Goal: Transaction & Acquisition: Purchase product/service

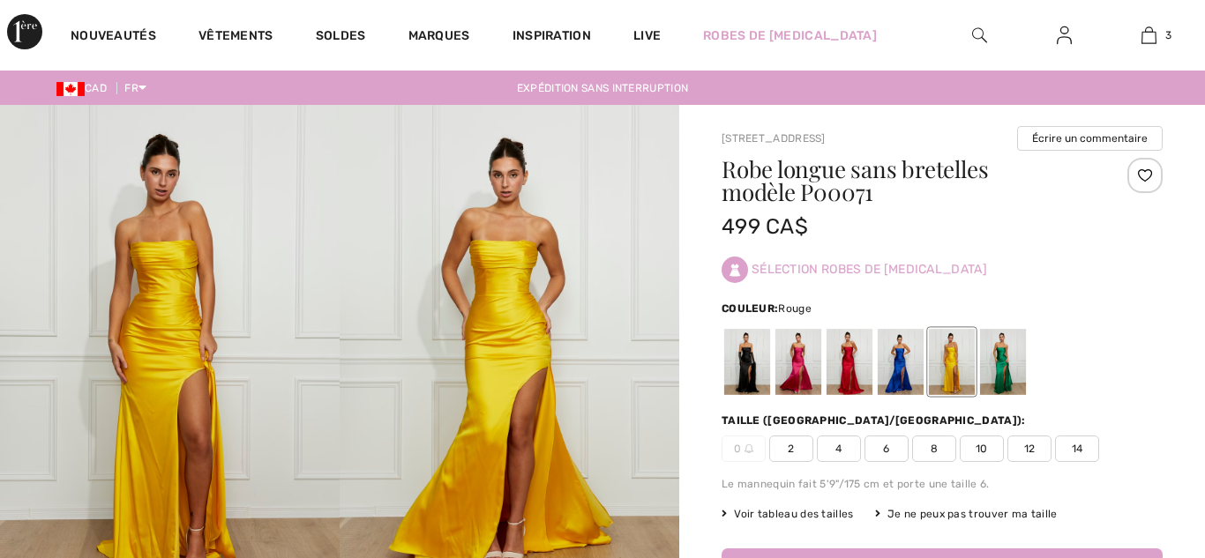
click at [833, 377] on div at bounding box center [849, 362] width 46 height 66
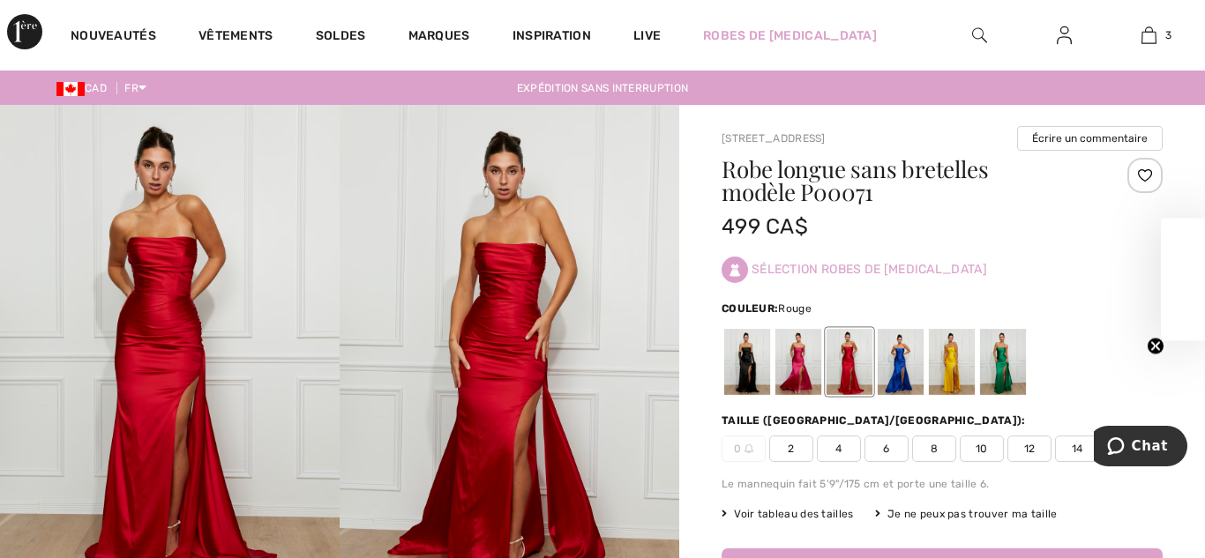
checkbox input "true"
click at [799, 377] on div at bounding box center [798, 362] width 46 height 66
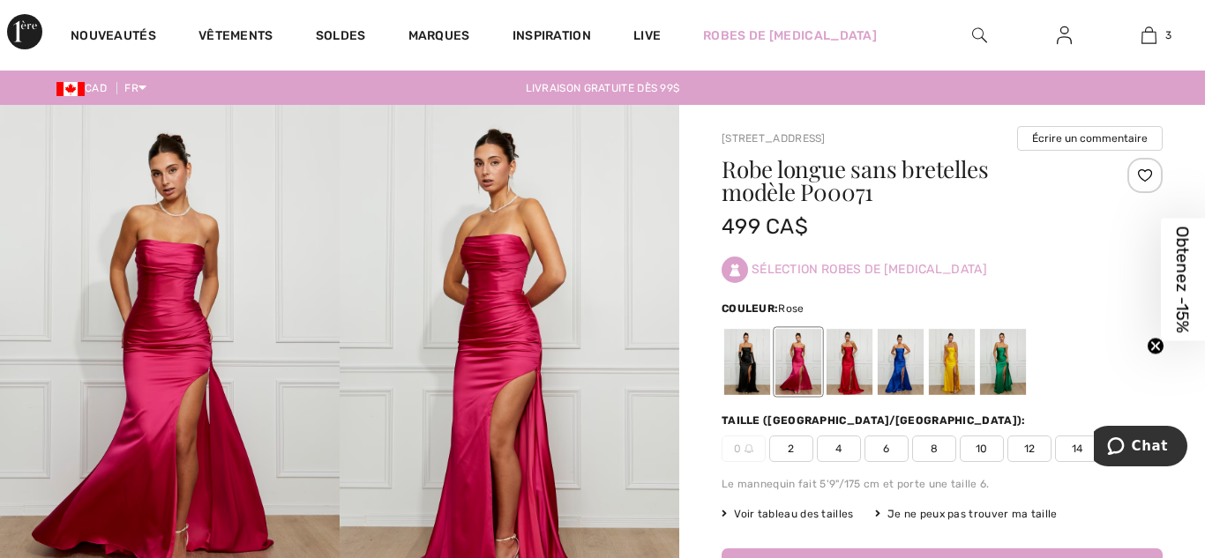
click at [844, 377] on div at bounding box center [849, 362] width 46 height 66
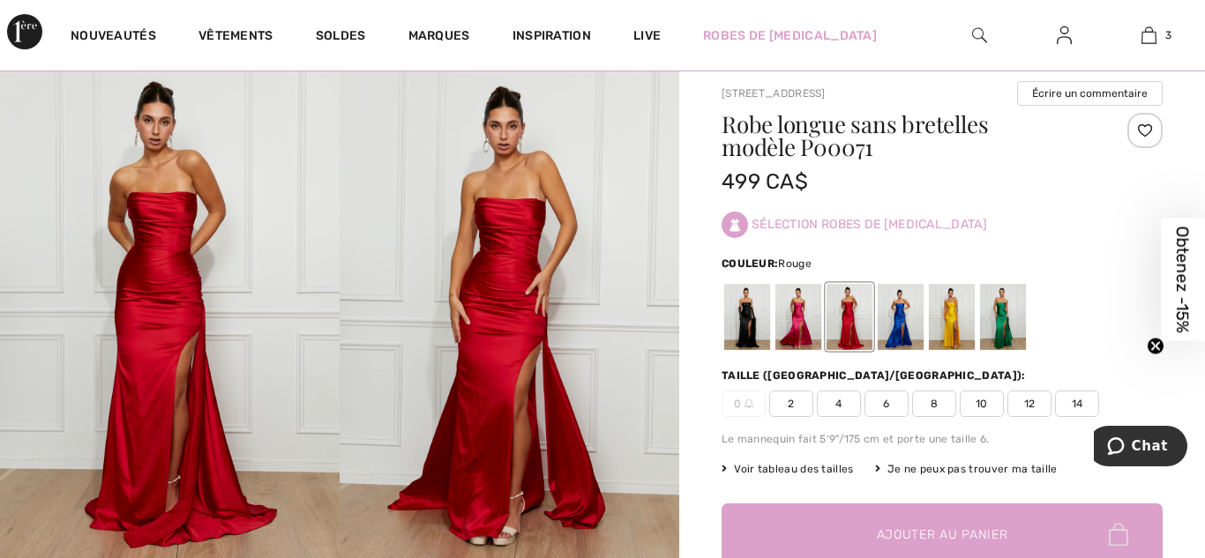
scroll to position [42, 0]
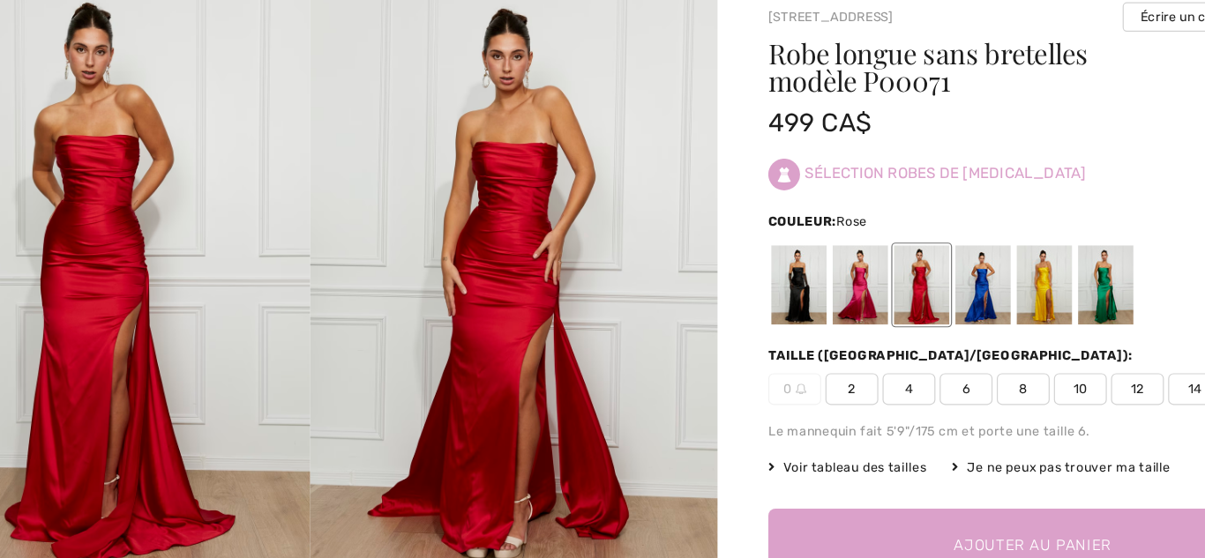
click at [800, 311] on div at bounding box center [798, 320] width 46 height 66
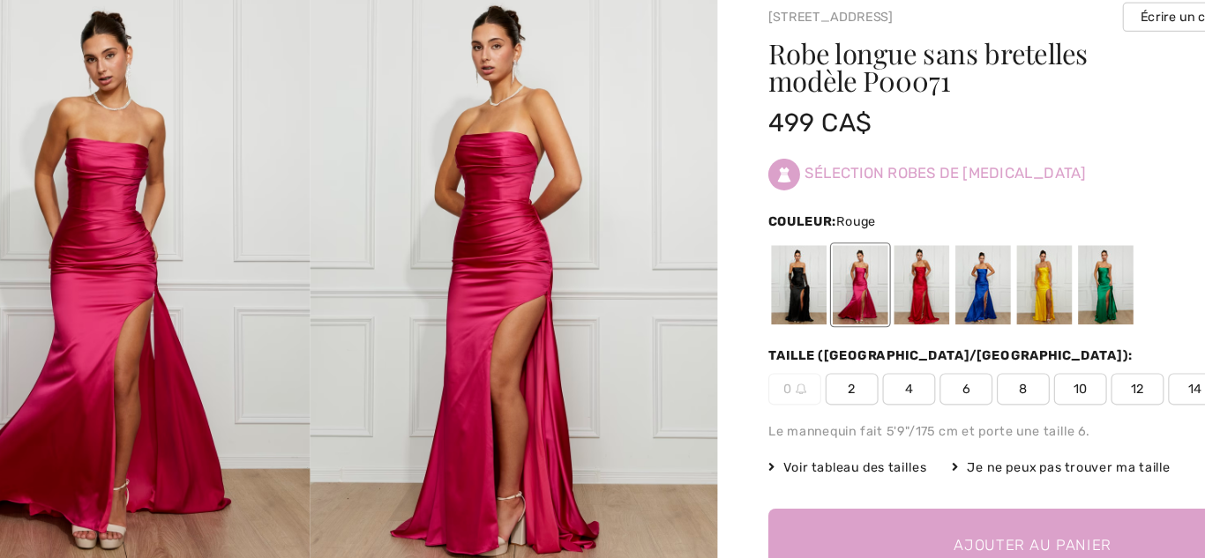
click at [843, 324] on div at bounding box center [849, 320] width 46 height 66
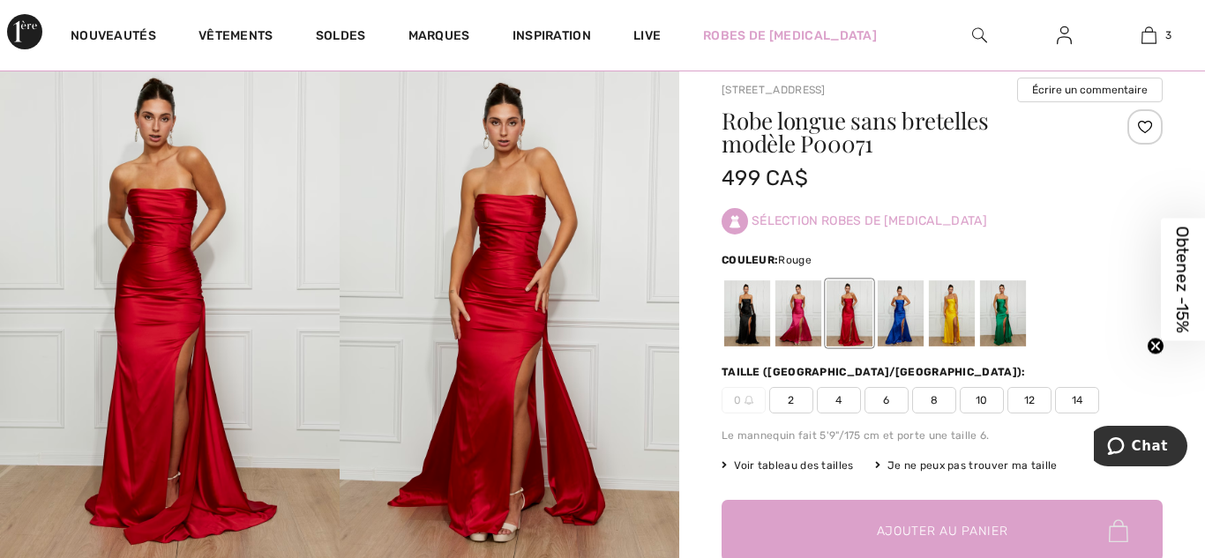
scroll to position [34, 0]
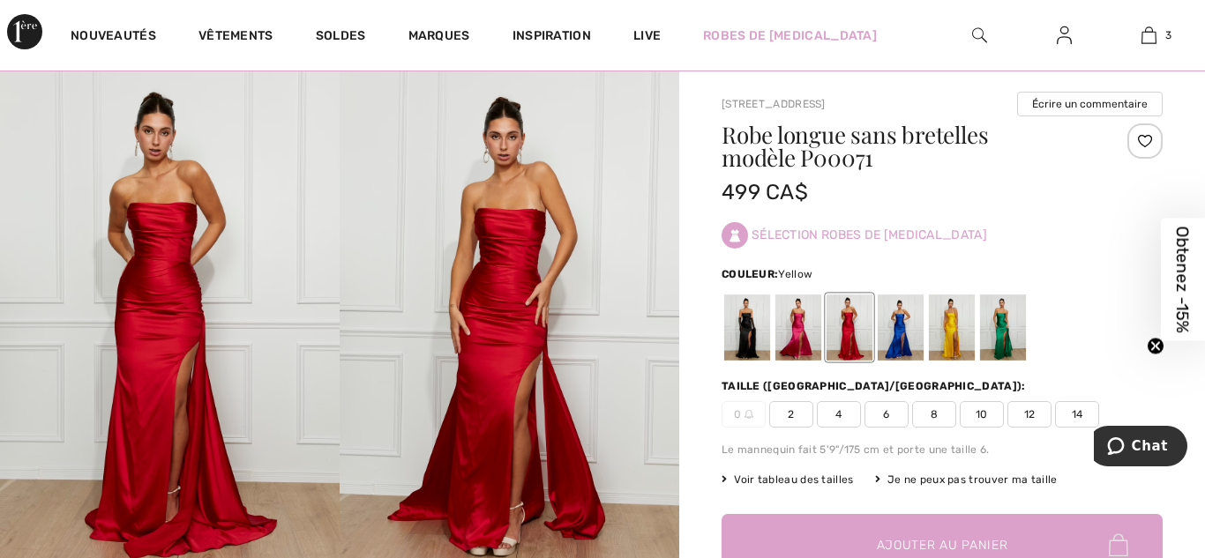
click at [962, 346] on div at bounding box center [952, 328] width 46 height 66
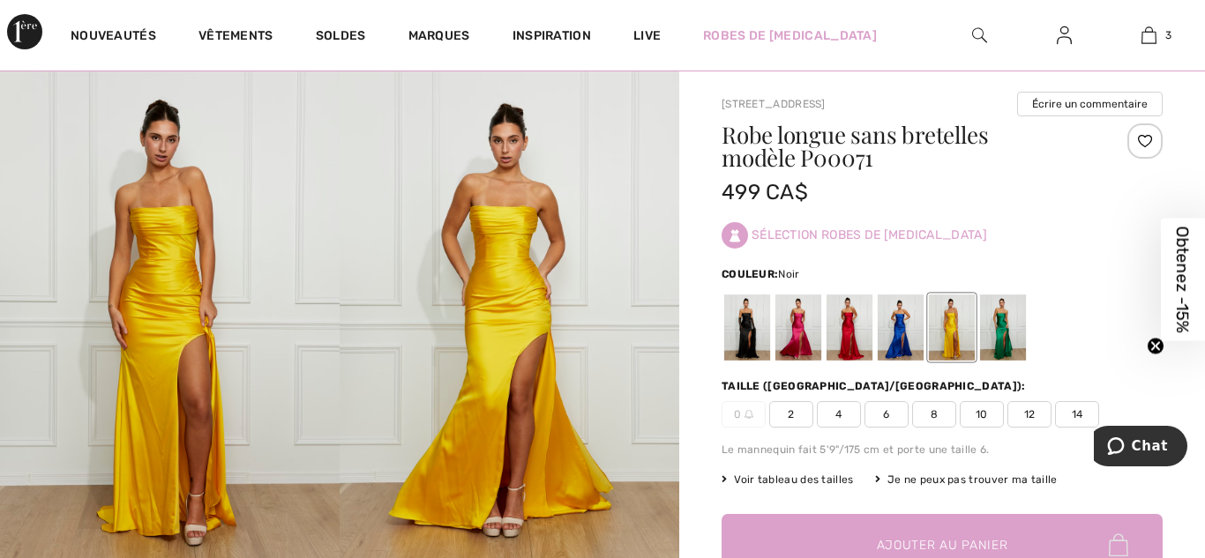
click at [758, 325] on div at bounding box center [747, 328] width 46 height 66
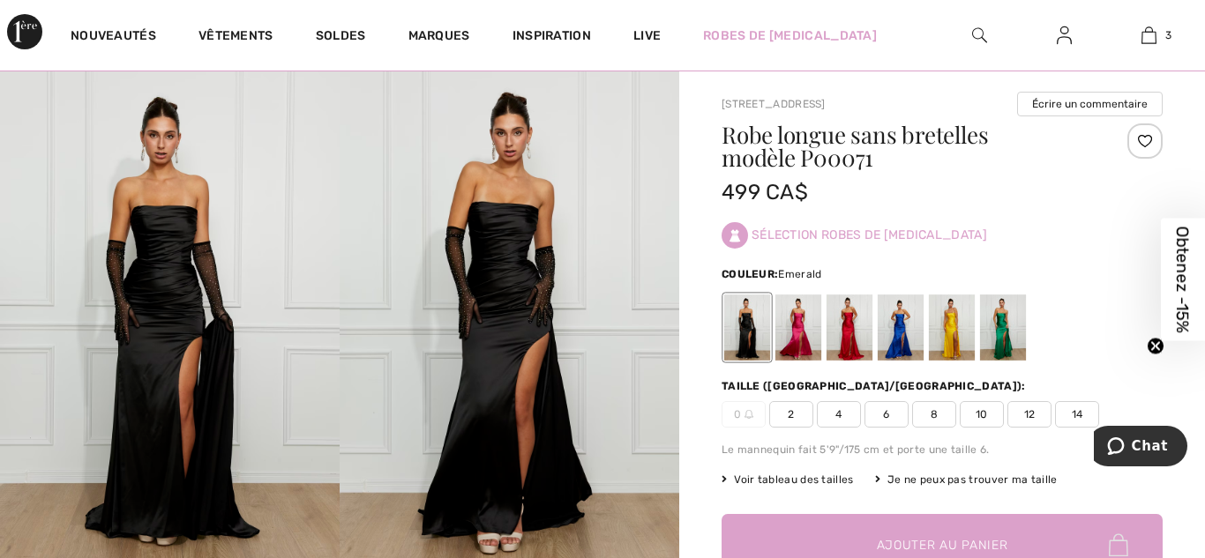
click at [987, 325] on div at bounding box center [1003, 328] width 46 height 66
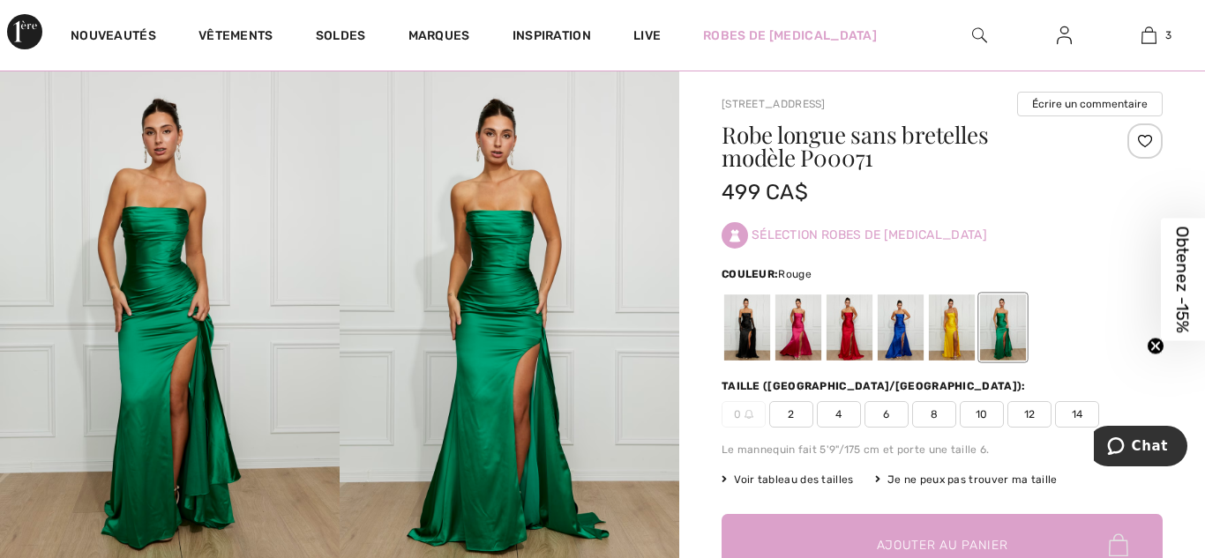
click at [840, 325] on div at bounding box center [849, 328] width 46 height 66
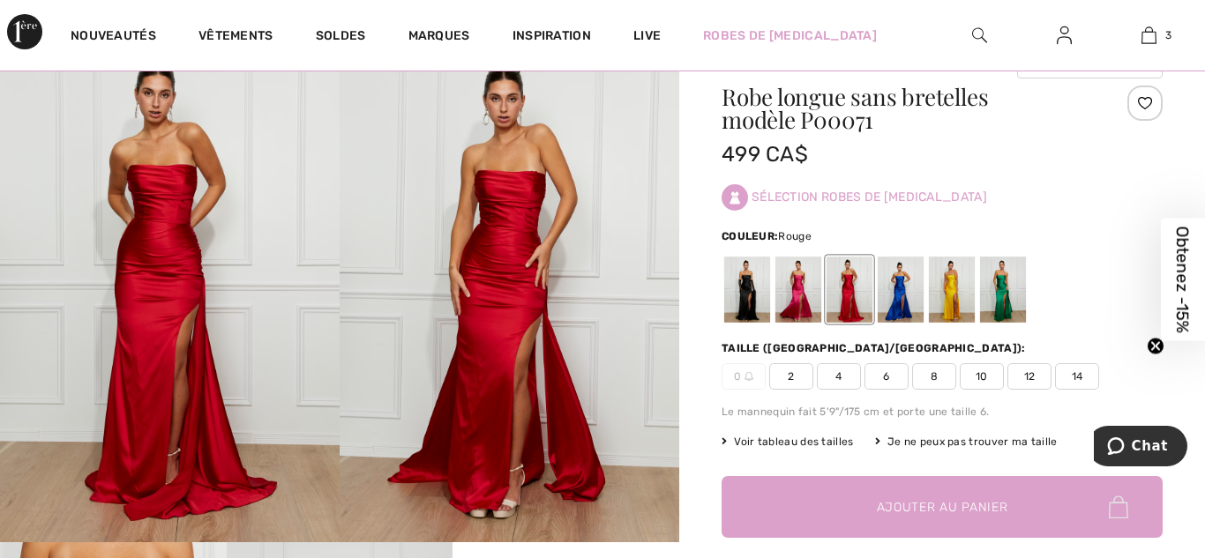
scroll to position [91, 0]
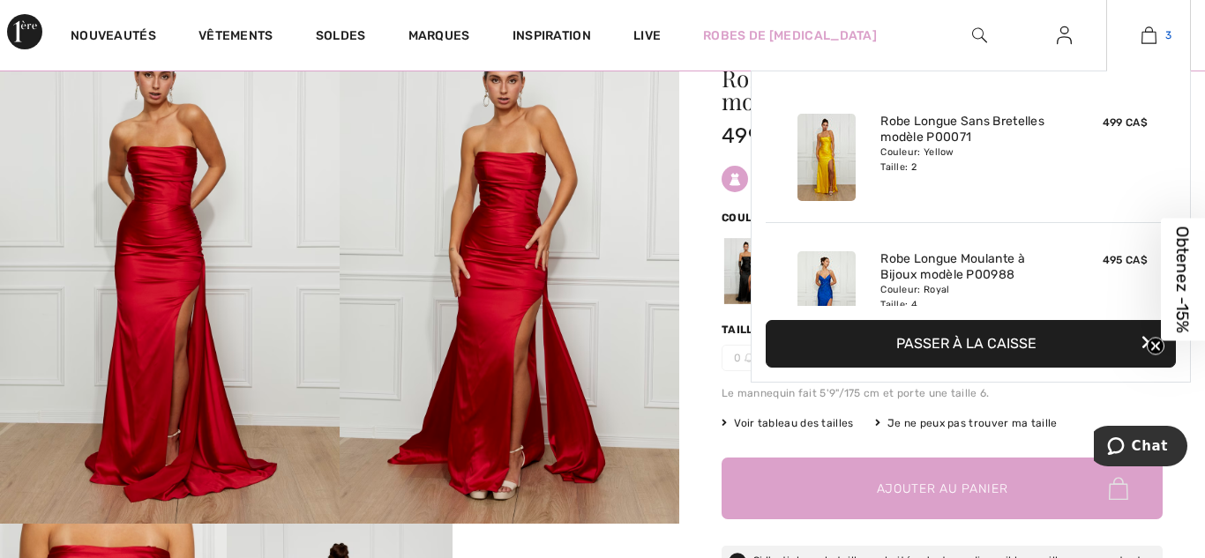
click at [1144, 34] on img at bounding box center [1148, 35] width 15 height 21
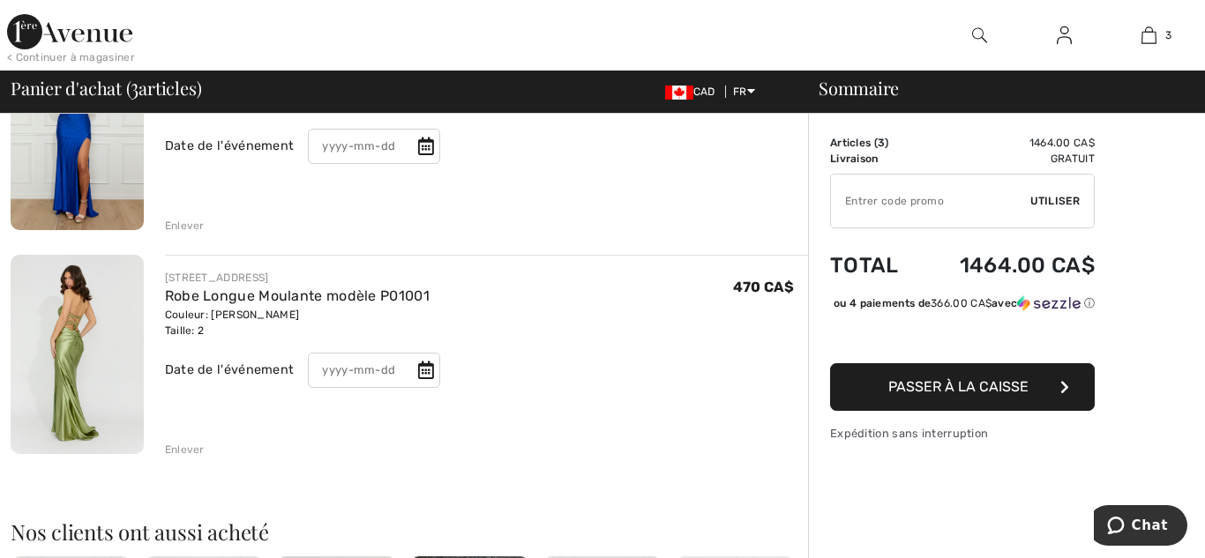
scroll to position [455, 0]
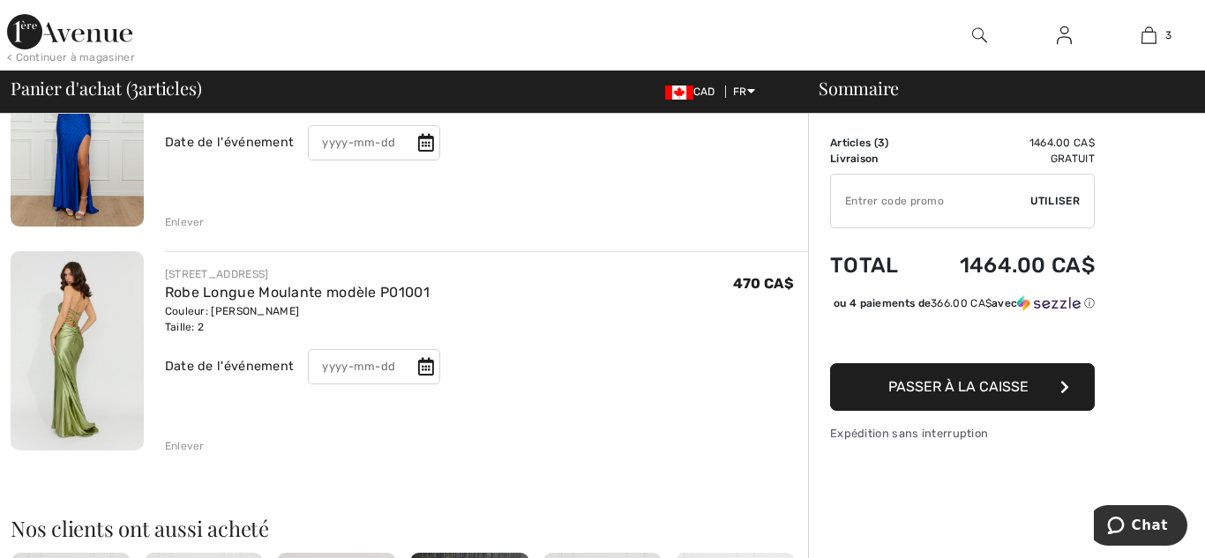
click at [55, 370] on img at bounding box center [77, 350] width 133 height 199
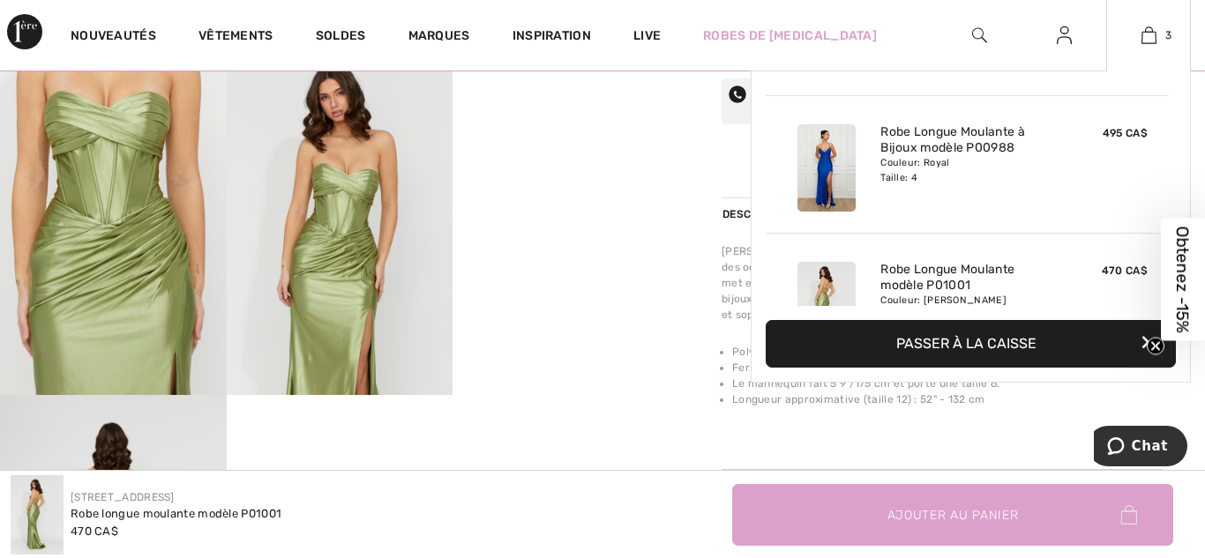
scroll to position [130, 0]
click at [820, 153] on img at bounding box center [826, 165] width 58 height 87
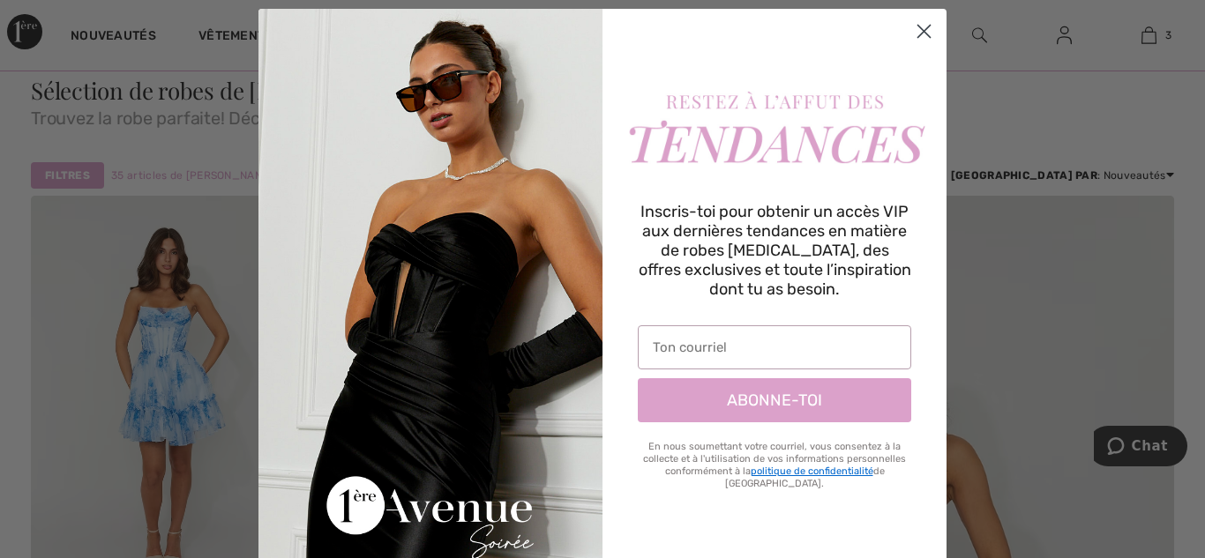
scroll to position [31, 0]
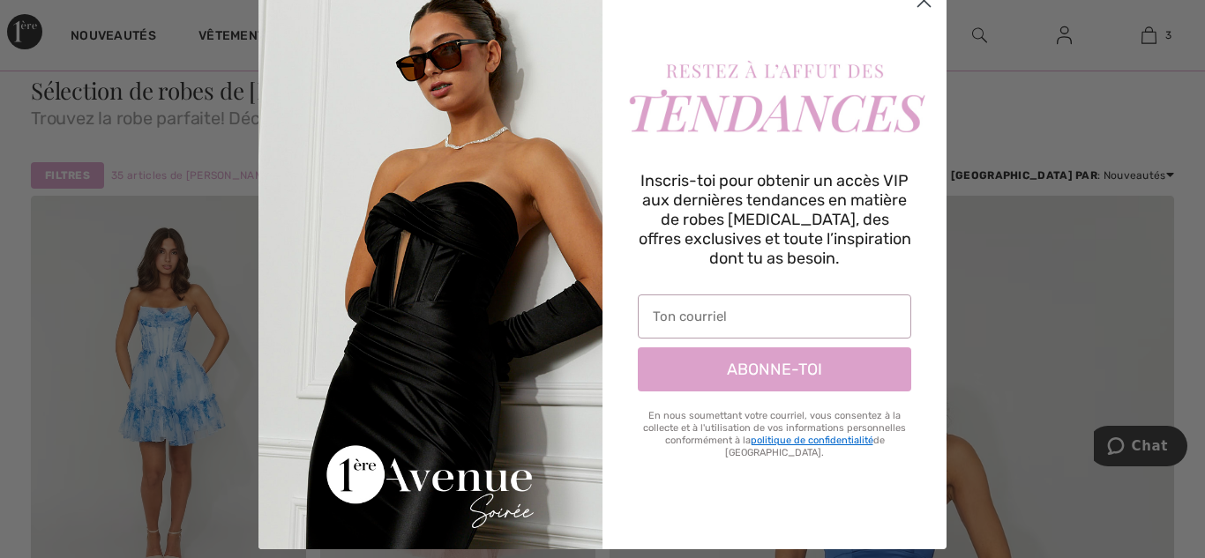
click at [173, 210] on div "Close dialog Inscris-toi pour obtenir un accès VIP aux dernières tendances en m…" at bounding box center [602, 279] width 1205 height 558
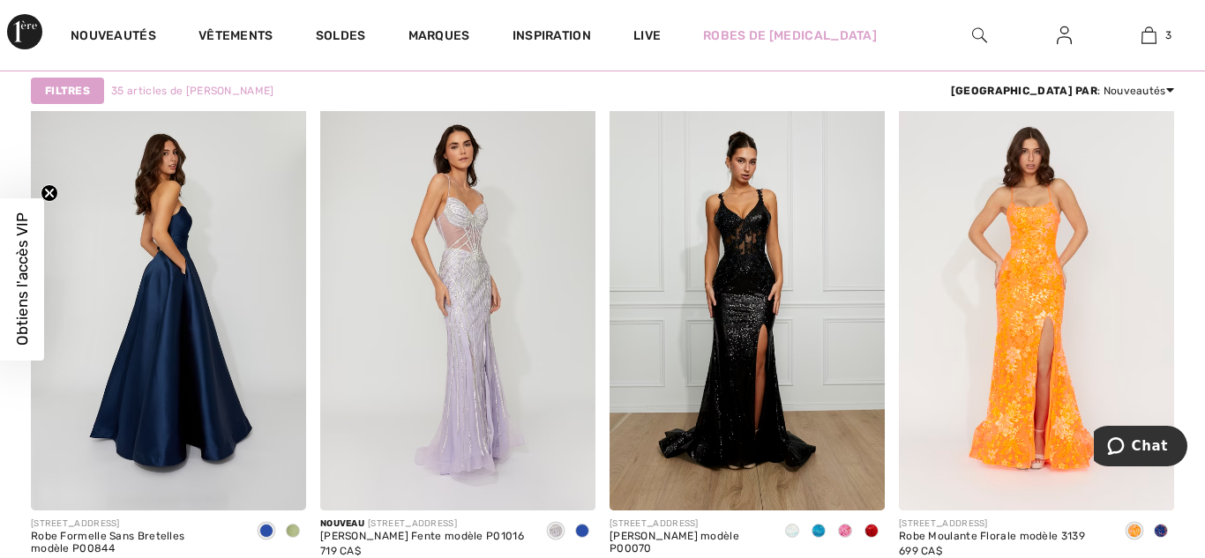
scroll to position [3318, 0]
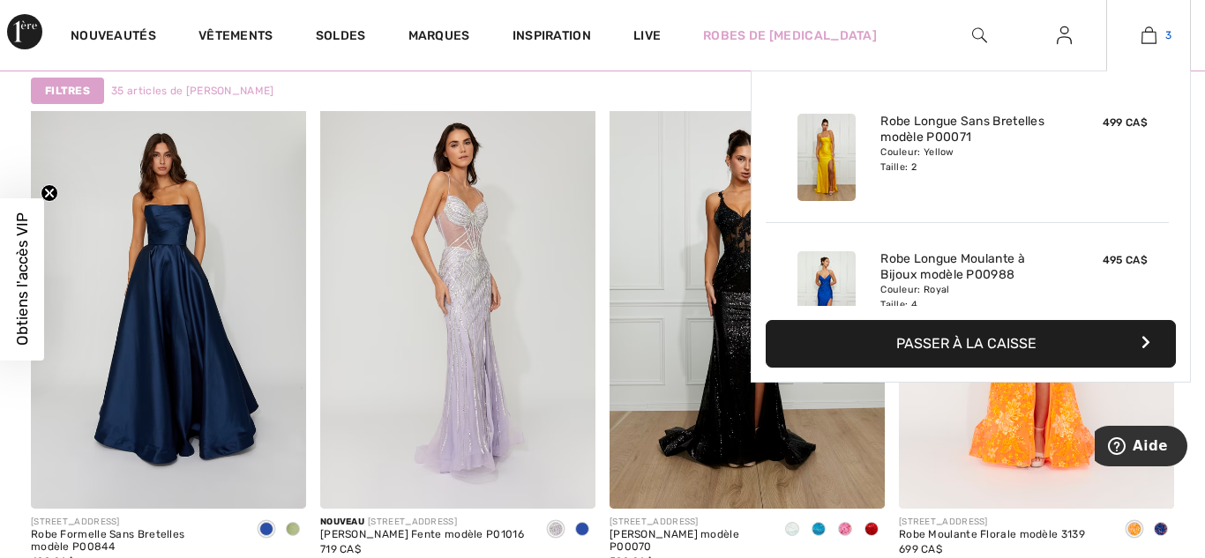
click at [1150, 30] on img at bounding box center [1148, 35] width 15 height 21
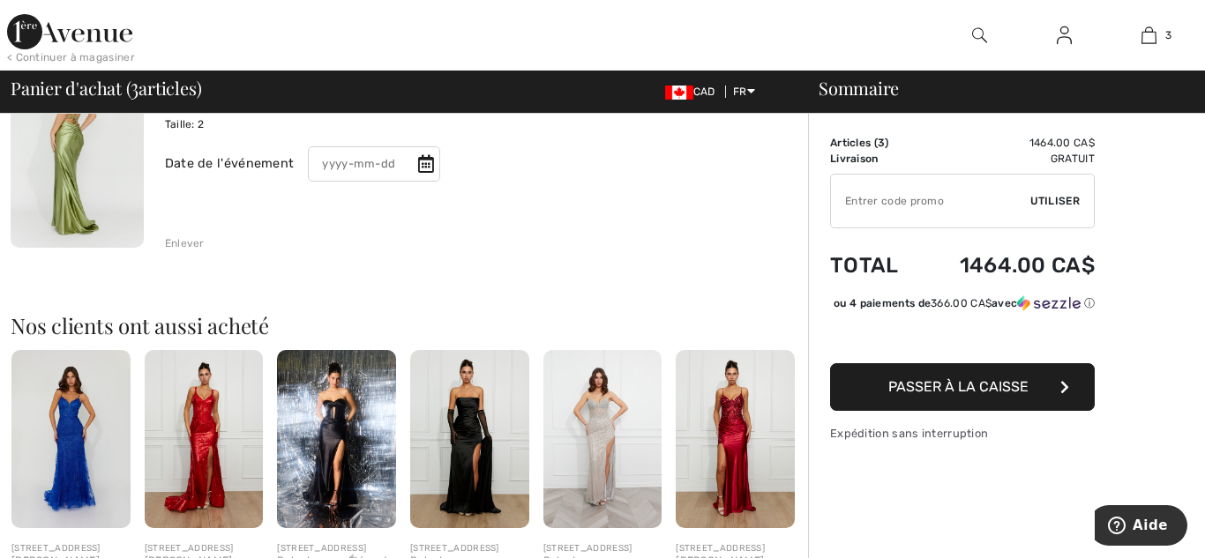
scroll to position [659, 0]
click at [218, 440] on img at bounding box center [204, 438] width 119 height 178
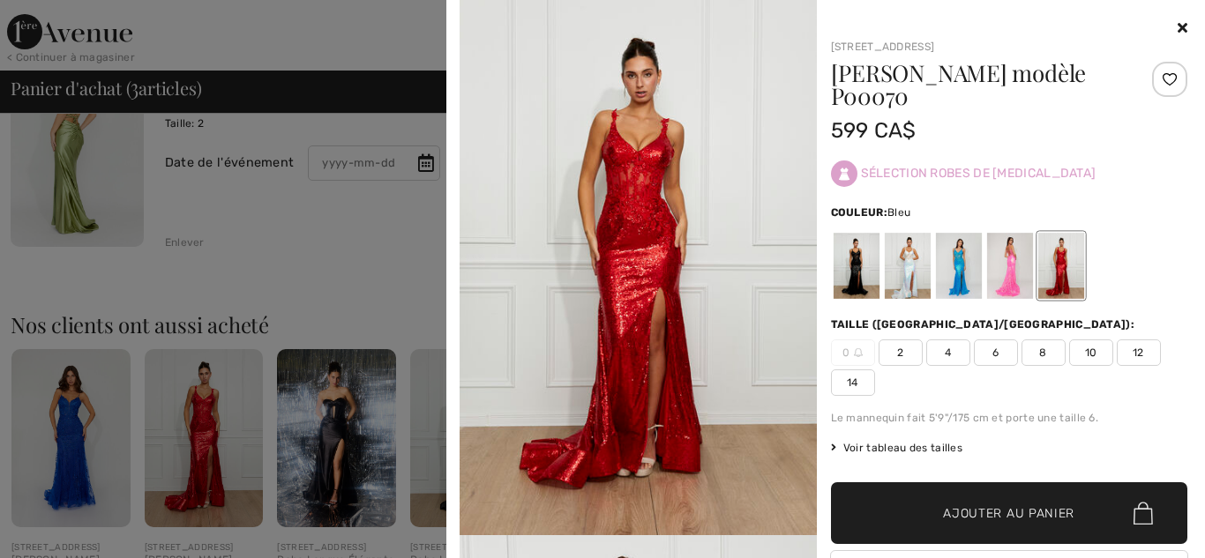
click at [942, 255] on div at bounding box center [958, 266] width 46 height 66
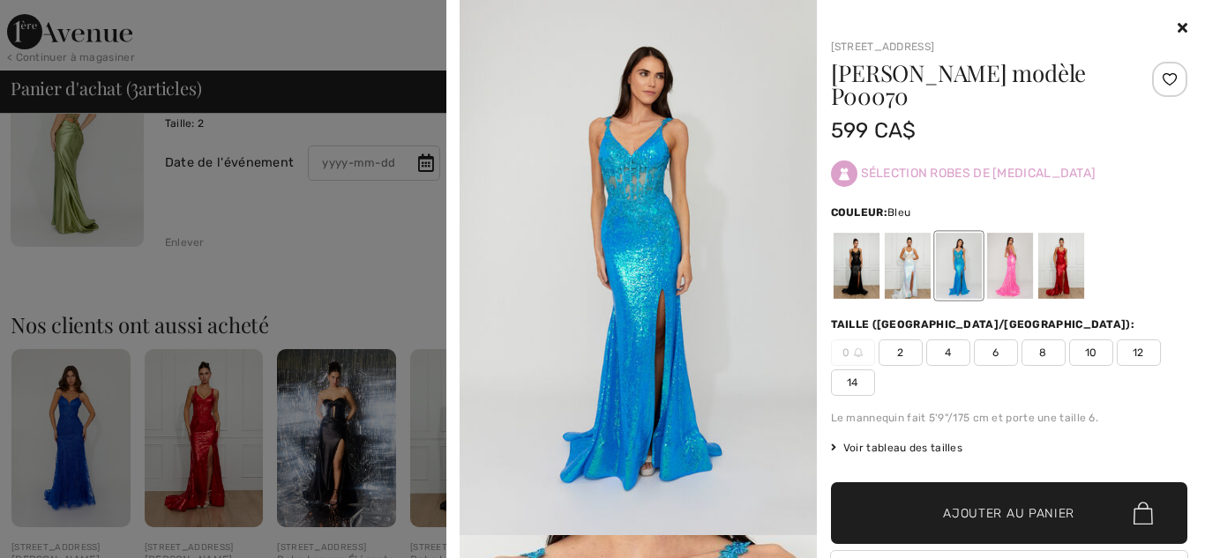
click at [956, 258] on div at bounding box center [958, 266] width 46 height 66
click at [1010, 262] on div at bounding box center [1009, 266] width 46 height 66
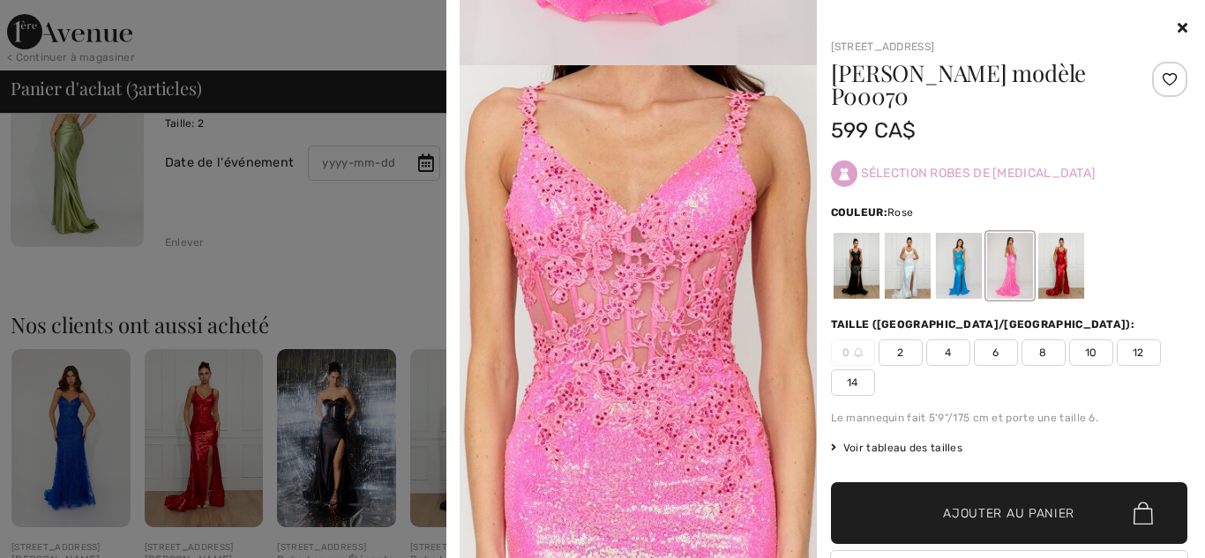
scroll to position [493, 0]
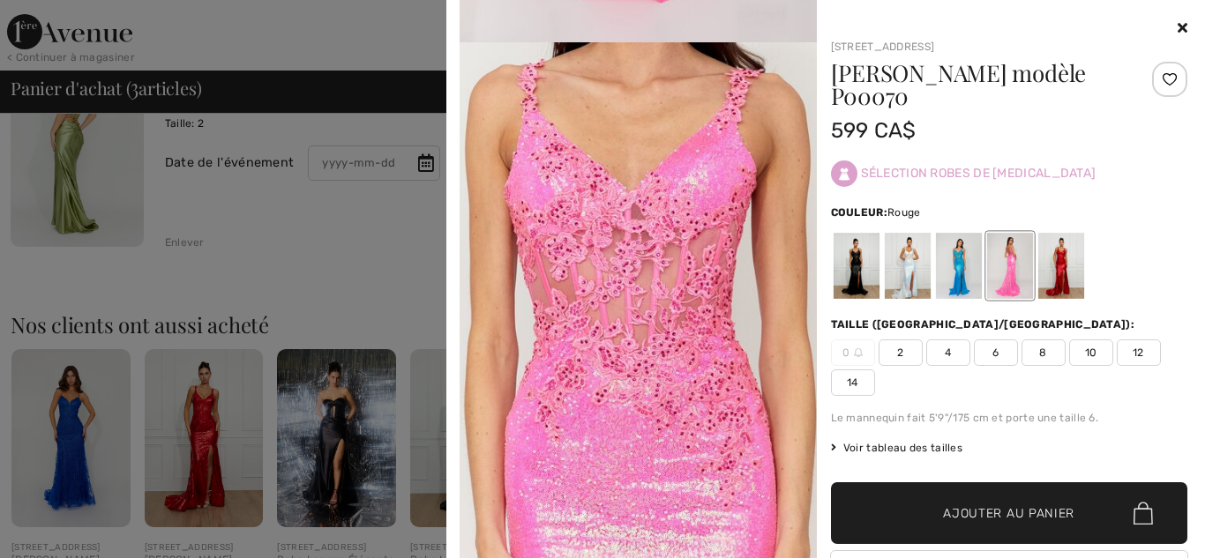
click at [1060, 272] on div at bounding box center [1060, 266] width 46 height 66
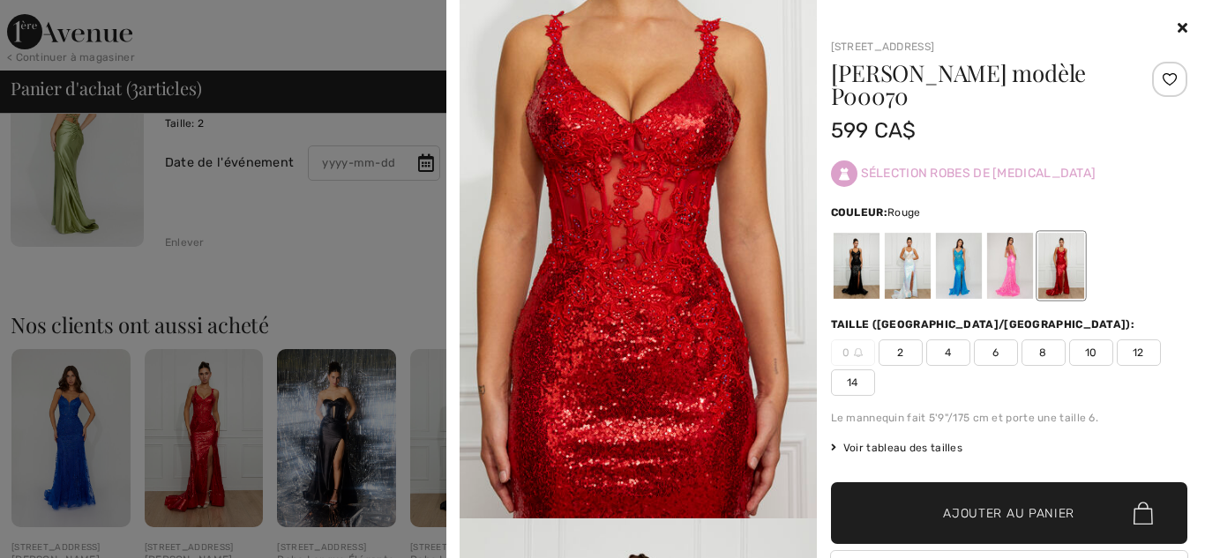
scroll to position [1087, 0]
click at [900, 351] on span "2" at bounding box center [900, 353] width 44 height 26
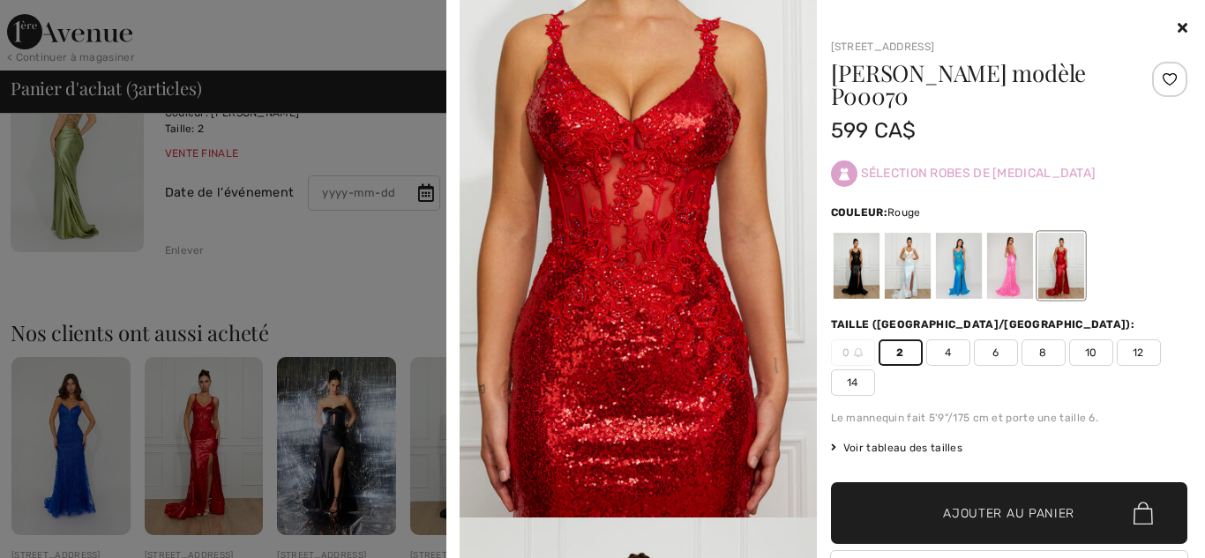
scroll to position [664, 0]
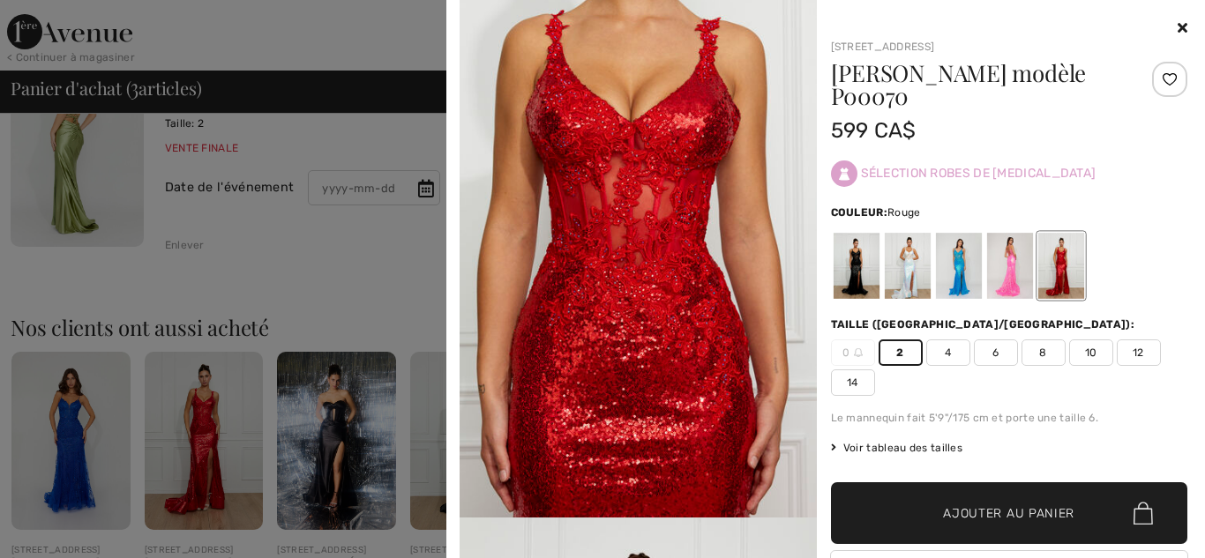
click at [922, 516] on span "✔ Ajouté au panier" at bounding box center [982, 513] width 138 height 19
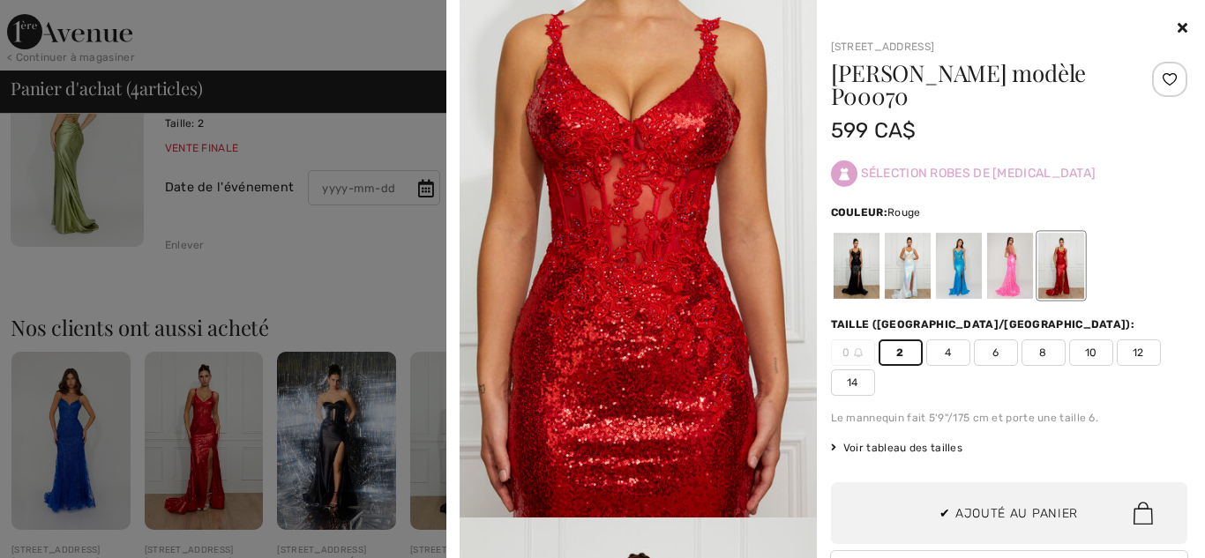
scroll to position [67, 0]
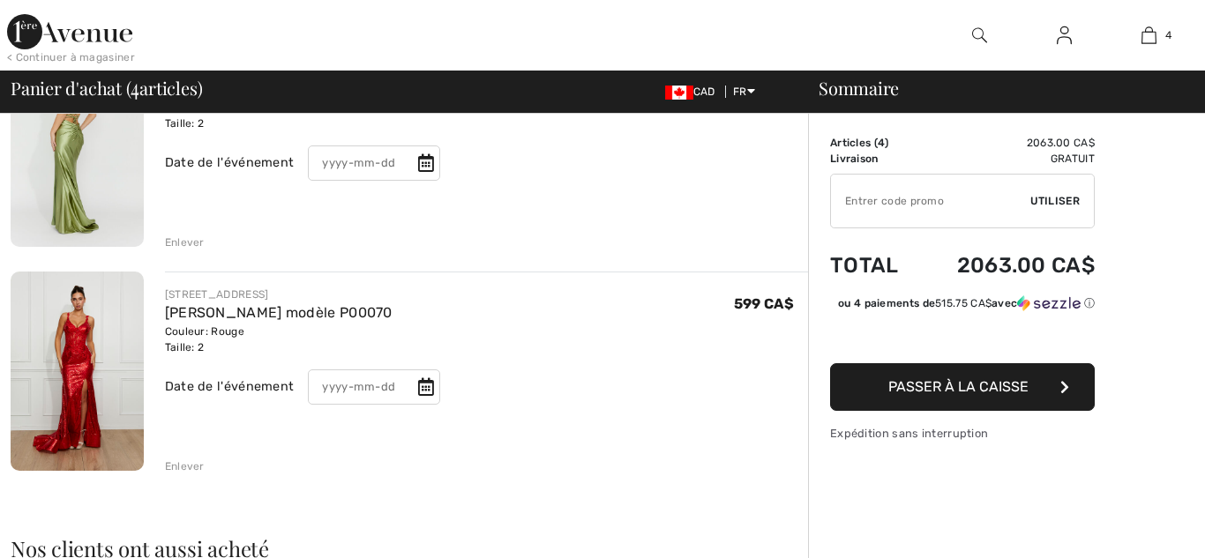
scroll to position [659, 0]
click at [144, 339] on div "1ÈRE AVENUE SOIRÉE Robe Sirène Pailletée modèle P00070 Couleur: Rouge Taille: 2…" at bounding box center [476, 373] width 664 height 203
click at [123, 336] on img at bounding box center [77, 371] width 133 height 199
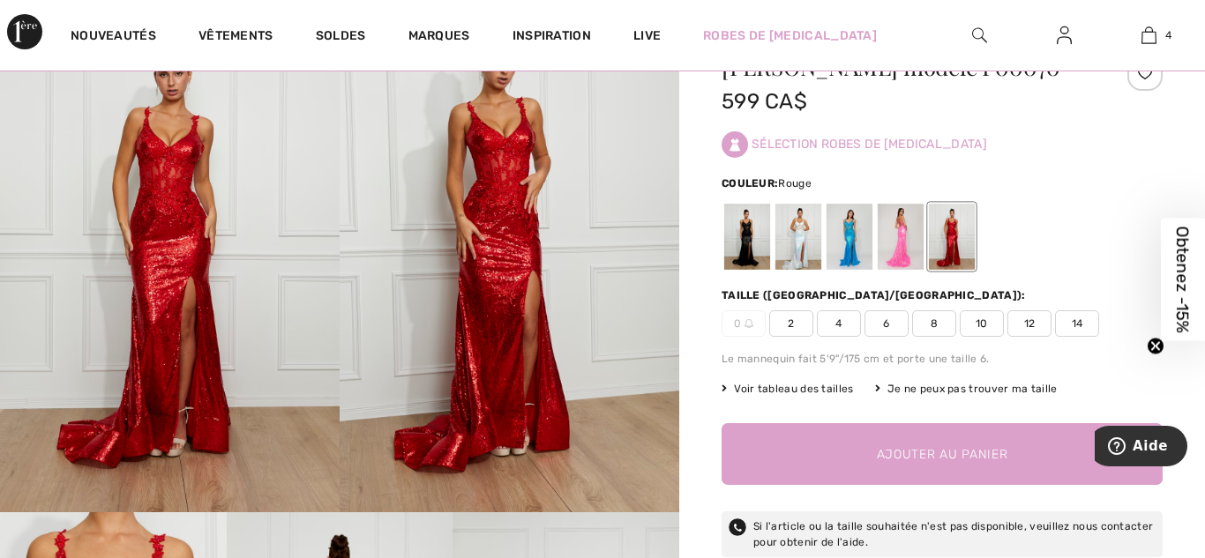
scroll to position [98, 0]
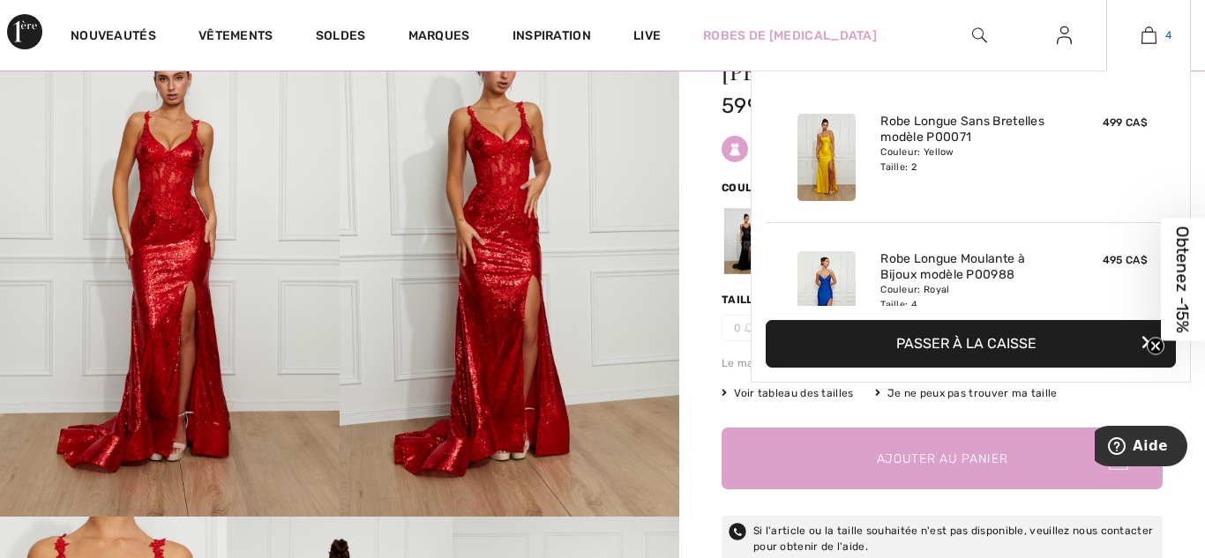
click at [1161, 34] on link "4" at bounding box center [1148, 35] width 83 height 21
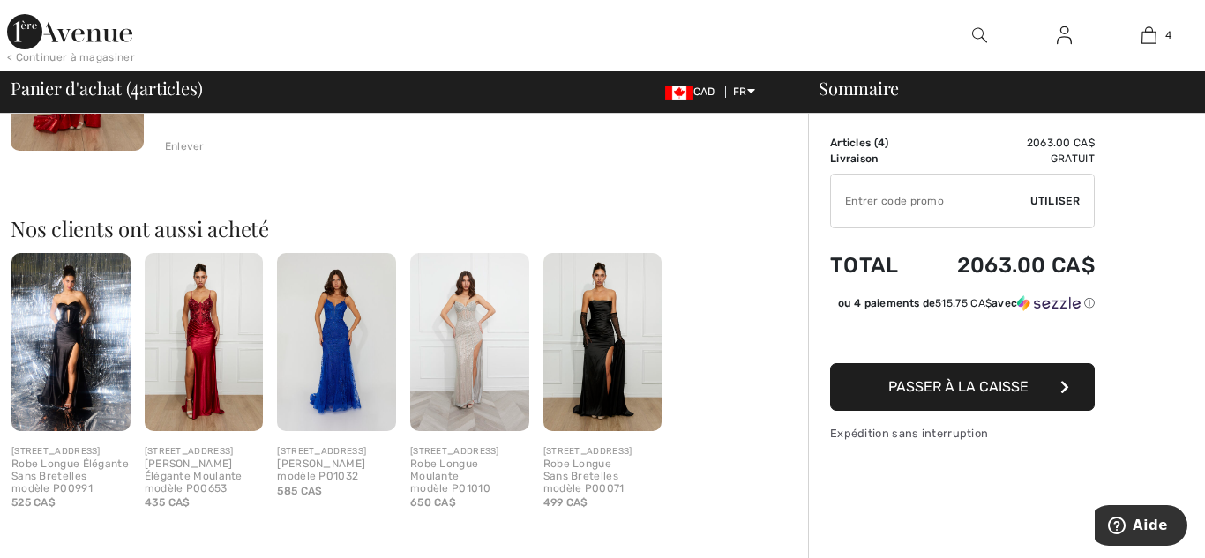
scroll to position [983, 0]
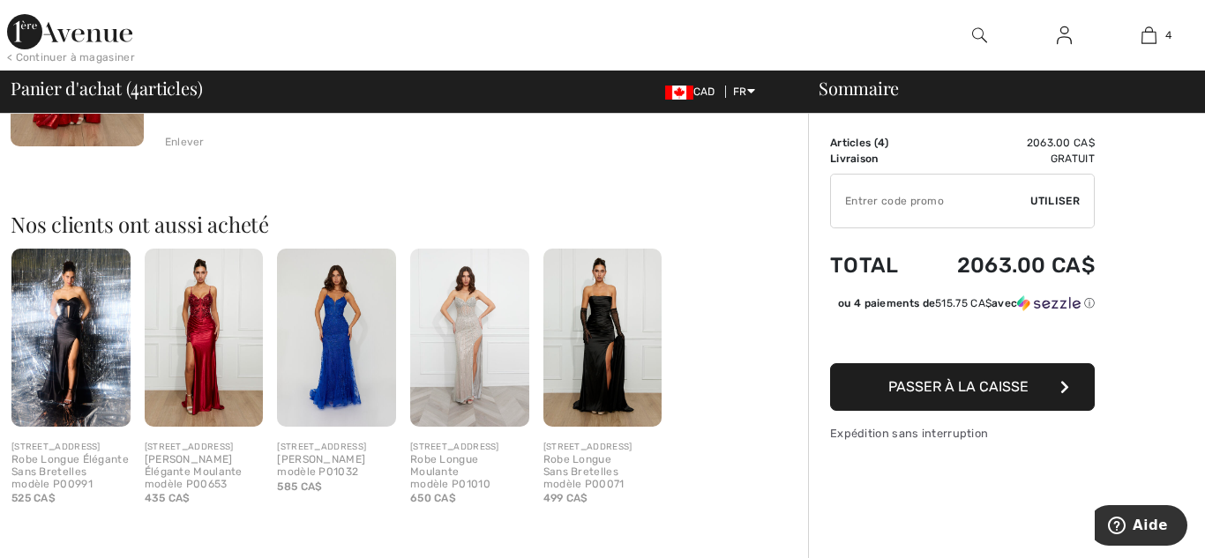
click at [340, 316] on img at bounding box center [336, 338] width 119 height 178
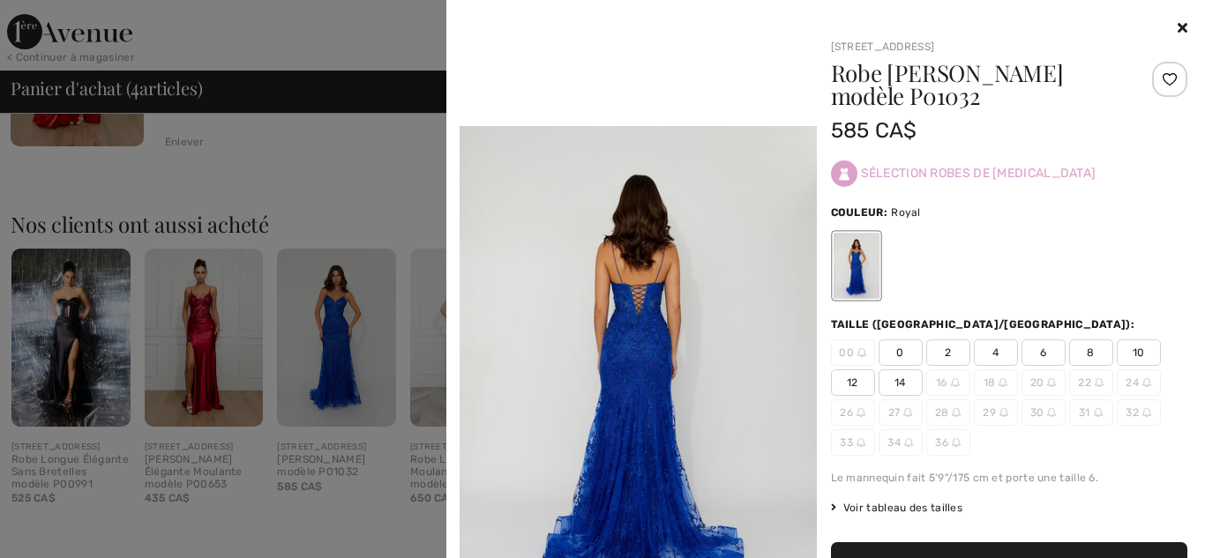
scroll to position [1126, 0]
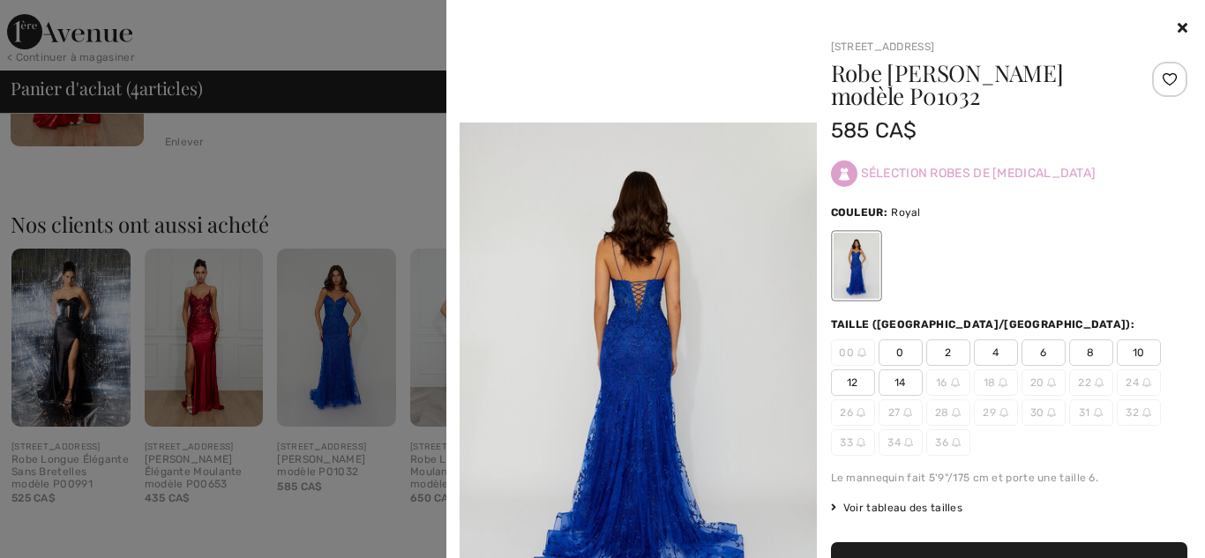
click at [393, 105] on div at bounding box center [602, 279] width 1205 height 558
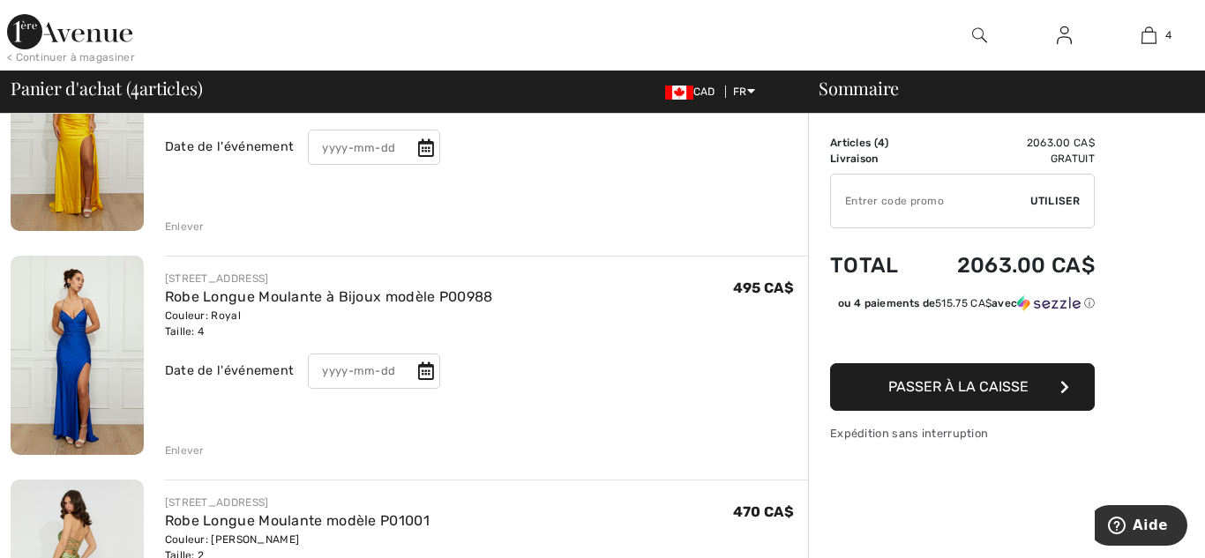
scroll to position [82, 0]
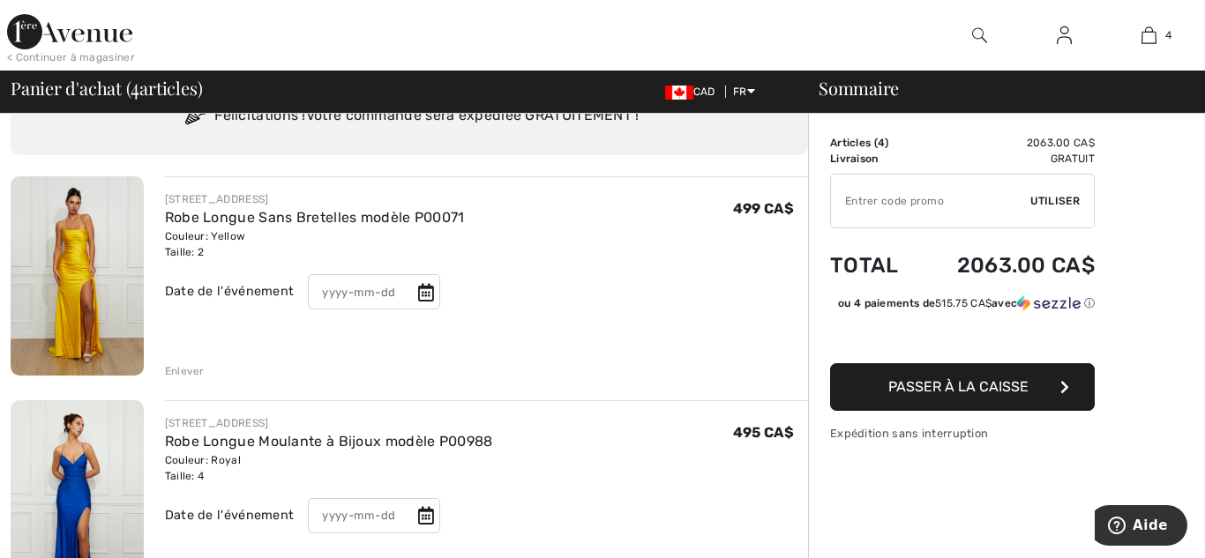
click at [160, 294] on div "[STREET_ADDRESS] SOIRÉE Robe Longue Sans Bretelles modèle P00071 Couleur: Yello…" at bounding box center [476, 277] width 664 height 203
click at [66, 269] on img at bounding box center [77, 275] width 133 height 199
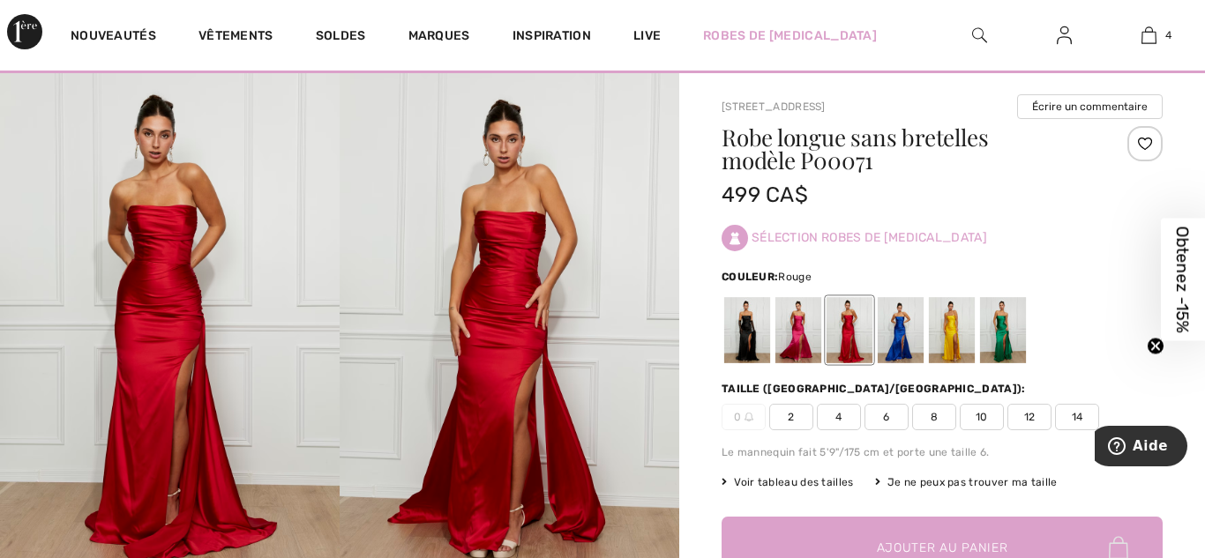
scroll to position [30, 0]
